Goal: Information Seeking & Learning: Learn about a topic

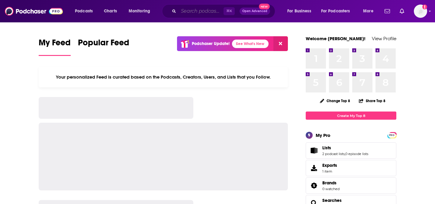
click at [201, 12] on input "Search podcasts, credits, & more..." at bounding box center [201, 11] width 45 height 10
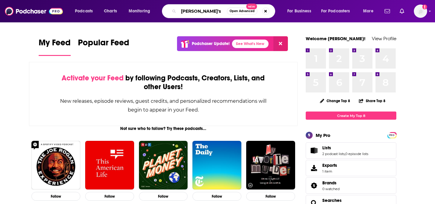
type input "[PERSON_NAME]"
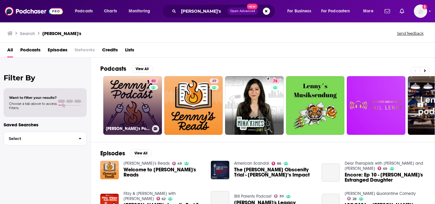
click at [142, 96] on link "80 Lenny's Podcast: Product | Career | Growth" at bounding box center [132, 105] width 59 height 59
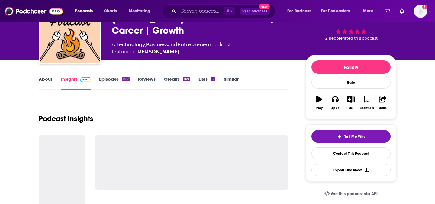
scroll to position [58, 0]
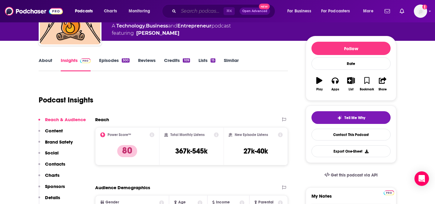
click at [205, 9] on input "Search podcasts, credits, & more..." at bounding box center [201, 11] width 45 height 10
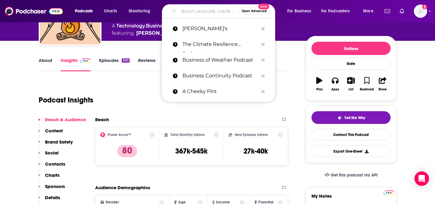
type input "r"
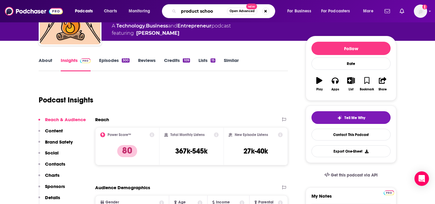
type input "product school"
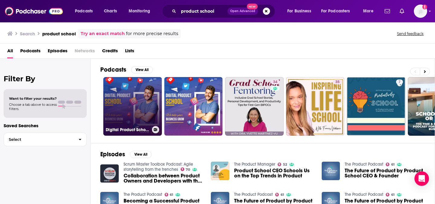
click at [125, 115] on link "Digital Product School 2" at bounding box center [132, 106] width 59 height 59
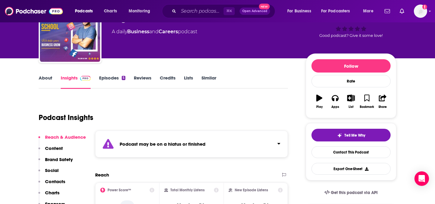
scroll to position [39, 0]
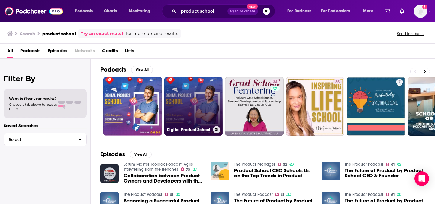
click at [198, 97] on link "Digital Product School" at bounding box center [193, 106] width 59 height 59
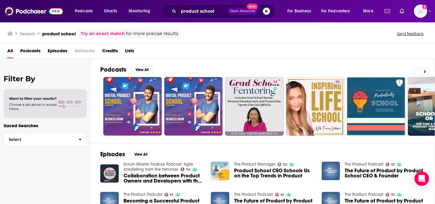
scroll to position [1, 0]
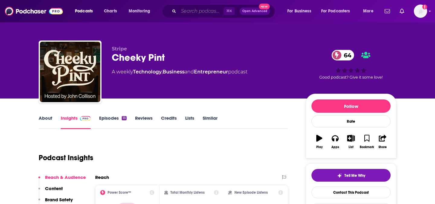
scroll to position [33, 0]
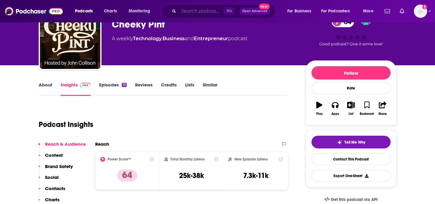
click at [192, 11] on input "Search podcasts, credits, & more..." at bounding box center [201, 11] width 45 height 10
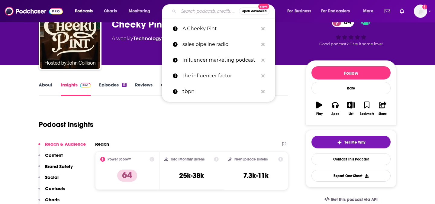
paste input "[URL][DOMAIN_NAME]"
type input "[URL][DOMAIN_NAME]"
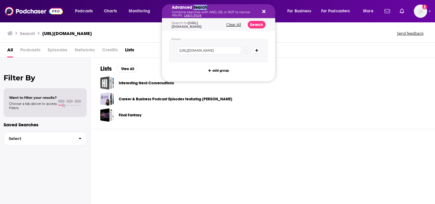
click at [196, 9] on h5 "Advanced Search" at bounding box center [214, 7] width 84 height 4
click at [268, 15] on div "Advanced Search Combine searches with AND, OR, or NOT to narrow results. Learn …" at bounding box center [218, 11] width 113 height 14
click at [267, 14] on div "Advanced Search Combine searches with AND, OR, or NOT to narrow results. Learn …" at bounding box center [218, 11] width 113 height 14
click at [264, 12] on icon "Search podcasts, credits, & more..." at bounding box center [263, 11] width 3 height 3
click at [197, 11] on p "Combine searches with AND, OR, or NOT to narrow results. Learn More" at bounding box center [214, 14] width 84 height 6
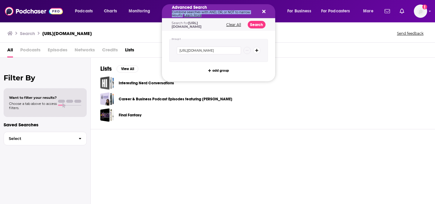
click at [197, 11] on p "Combine searches with AND, OR, or NOT to narrow results. Learn More" at bounding box center [214, 14] width 84 height 6
click at [267, 10] on div "Advanced Search Combine searches with AND, OR, or NOT to narrow results. Learn …" at bounding box center [218, 11] width 113 height 14
click at [267, 11] on div "Advanced Search Combine searches with AND, OR, or NOT to narrow results. Learn …" at bounding box center [218, 11] width 113 height 14
click at [265, 11] on div "Advanced Search Combine searches with AND, OR, or NOT to narrow results. Learn …" at bounding box center [218, 11] width 113 height 14
click at [263, 12] on icon "Search podcasts, credits, & more..." at bounding box center [263, 11] width 3 height 3
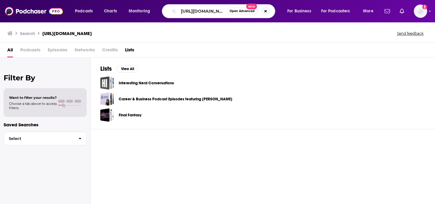
click at [266, 11] on button "Search podcasts, credits, & more..." at bounding box center [265, 11] width 7 height 7
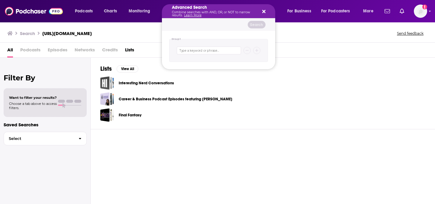
click at [263, 13] on icon "Search podcasts, credits, & more..." at bounding box center [263, 11] width 3 height 5
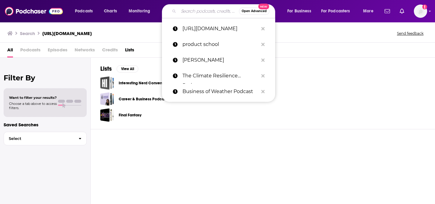
click at [192, 11] on input "Search podcasts, credits, & more..." at bounding box center [209, 11] width 60 height 10
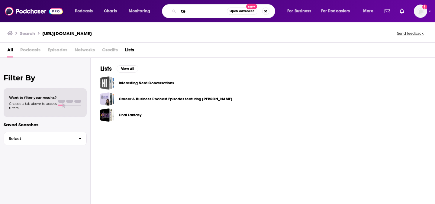
type input "t"
type input "targeting AI"
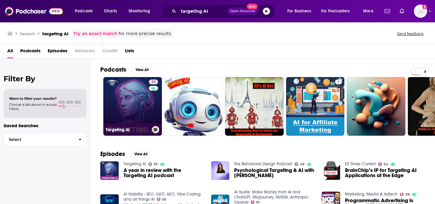
click at [138, 99] on link "39 Targeting AI" at bounding box center [132, 106] width 59 height 59
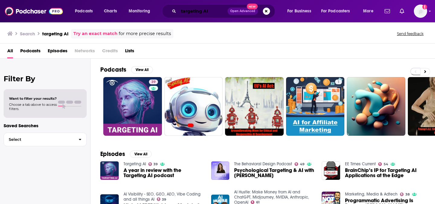
click at [195, 13] on input "targeting AI" at bounding box center [203, 11] width 49 height 10
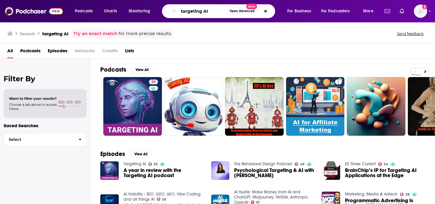
click at [195, 13] on input "targeting AI" at bounding box center [203, 11] width 48 height 10
type input "Tech Target"
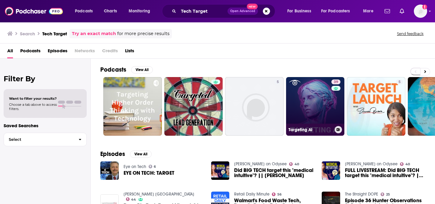
click at [306, 103] on link "39 Targeting AI" at bounding box center [315, 106] width 59 height 59
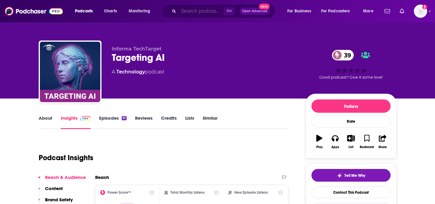
click at [186, 14] on input "Search podcasts, credits, & more..." at bounding box center [201, 11] width 45 height 10
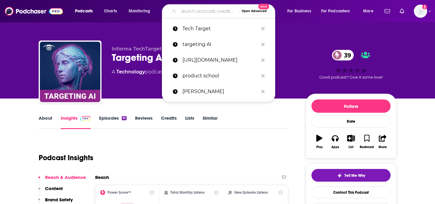
paste input "Generalist Podcast"
type input "Generalist Podcast"
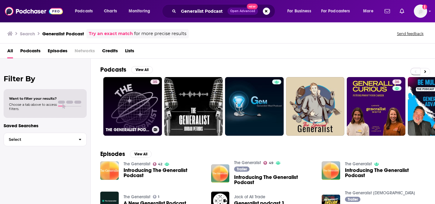
click at [123, 109] on link "35 THE GENERALIST PODCAST" at bounding box center [132, 106] width 59 height 59
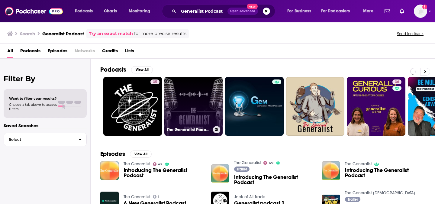
click at [189, 96] on link "The Generalist Podcast" at bounding box center [193, 106] width 59 height 59
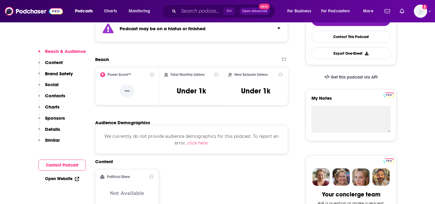
scroll to position [182, 0]
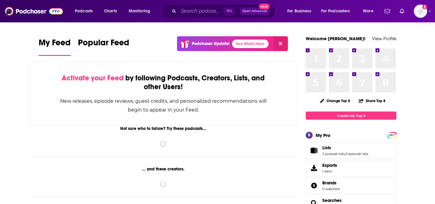
click at [207, 6] on div "⌘ K Open Advanced New" at bounding box center [218, 11] width 113 height 14
click at [206, 10] on input "Search podcasts, credits, & more..." at bounding box center [201, 11] width 45 height 10
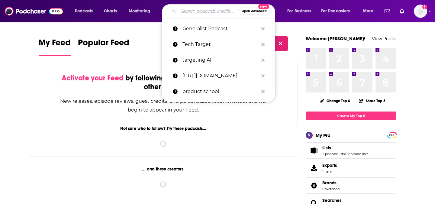
paste input "The Generalist"
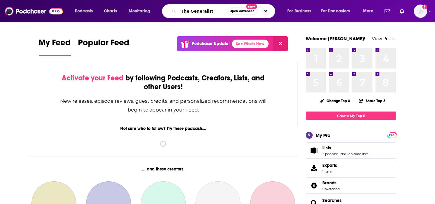
type input "The Generalist"
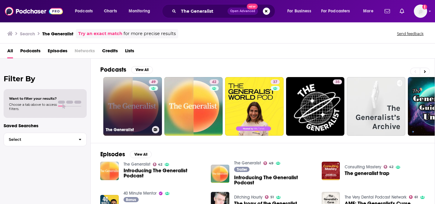
click at [126, 110] on link "49 The Generalist" at bounding box center [132, 106] width 59 height 59
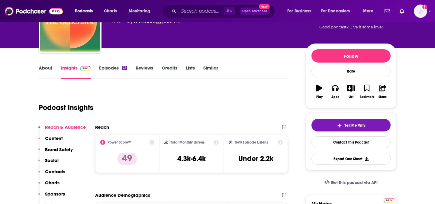
scroll to position [49, 0]
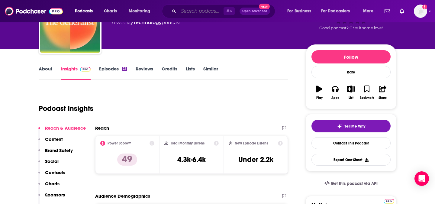
click at [203, 9] on input "Search podcasts, credits, & more..." at bounding box center [201, 11] width 45 height 10
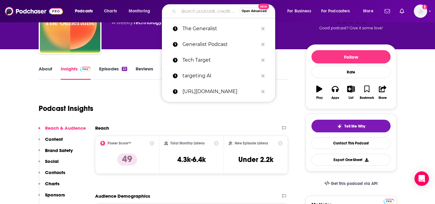
paste input "Scale AI"
type input "Scale AI"
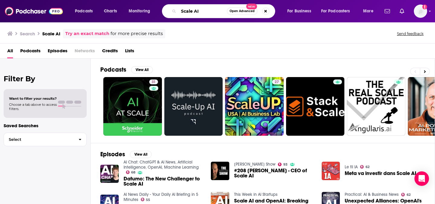
click at [185, 12] on input "Scale AI" at bounding box center [203, 11] width 48 height 10
type input "a16z"
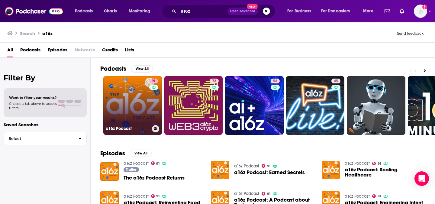
click at [127, 111] on link "91 a16z Podcast" at bounding box center [132, 105] width 59 height 59
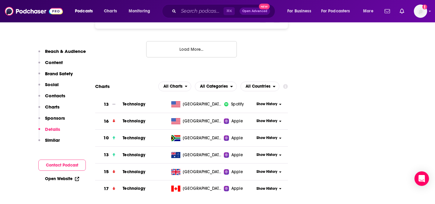
scroll to position [874, 0]
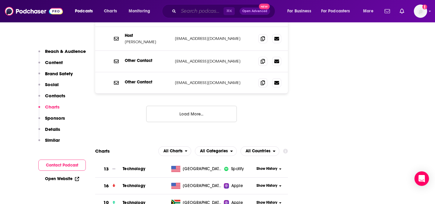
click at [192, 15] on input "Search podcasts, credits, & more..." at bounding box center [201, 11] width 45 height 10
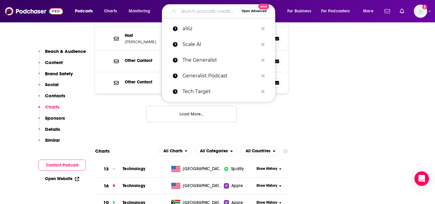
paste input "No Priors"
type input "No Priors"
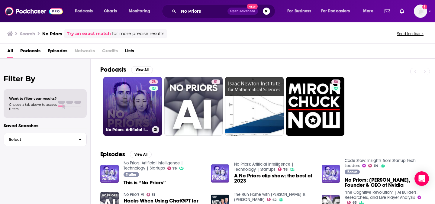
click at [131, 132] on div "No Priors: Artificial Intelligence | Technology | Startups" at bounding box center [133, 129] width 54 height 7
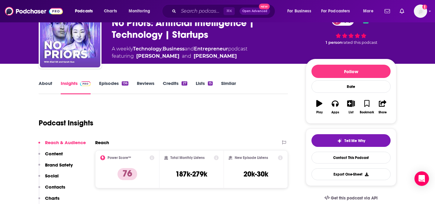
scroll to position [36, 0]
